Goal: Book appointment/travel/reservation

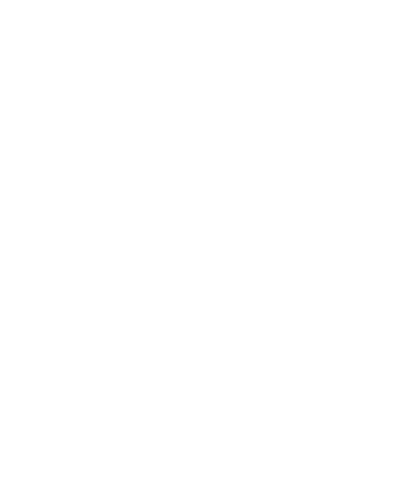
select select
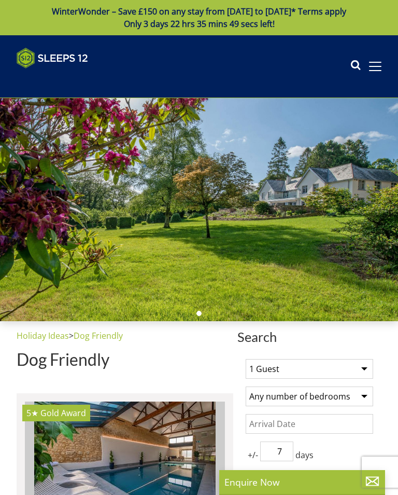
click at [366, 373] on select "1 Guest 2 Guests 3 Guests 4 Guests 5 Guests 6 Guests 7 Guests 8 Guests 9 Guests…" at bounding box center [310, 369] width 128 height 20
select select "14"
click at [364, 400] on select "Any number of bedrooms 4 Bedrooms 5 Bedrooms 6 Bedrooms 7 Bedrooms 8 Bedrooms 9…" at bounding box center [310, 397] width 128 height 20
select select "6"
click at [302, 430] on input "Date" at bounding box center [310, 424] width 128 height 20
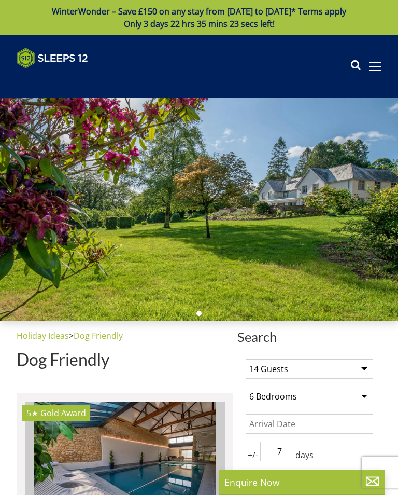
scroll to position [257, 0]
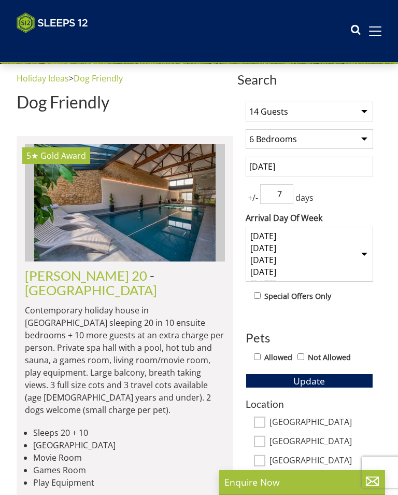
type input "[DATE]"
click at [367, 235] on select "[DATE] [DATE] [DATE] [DATE] [DATE] [DATE] [DATE]" at bounding box center [310, 254] width 128 height 55
select select "4"
click at [254, 353] on input "Allowed" at bounding box center [257, 356] width 7 height 7
checkbox input "true"
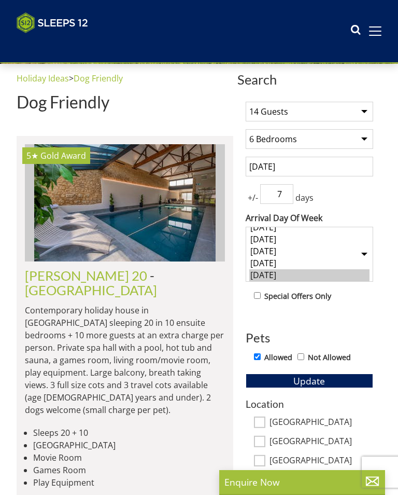
click at [329, 374] on button "Update" at bounding box center [310, 381] width 128 height 15
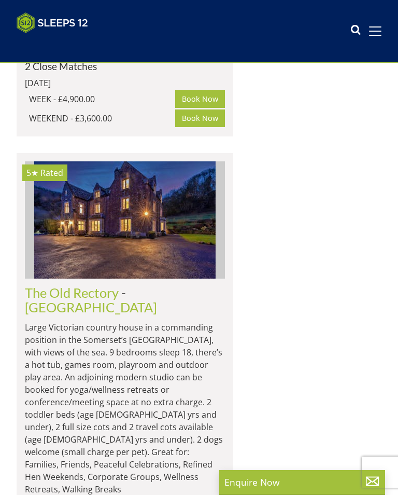
scroll to position [9469, 0]
